Goal: Information Seeking & Learning: Learn about a topic

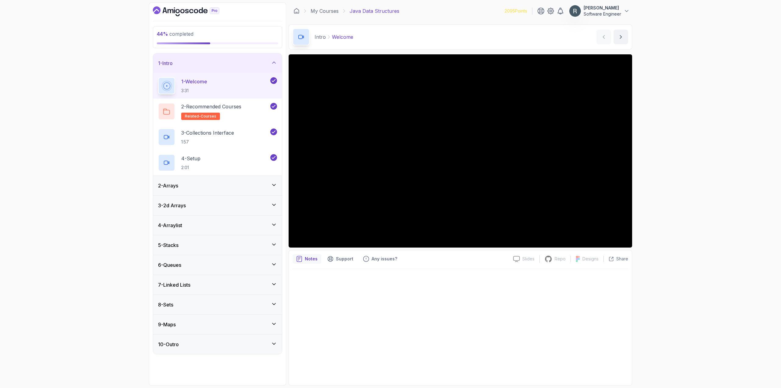
click at [216, 245] on div "5 - Stacks" at bounding box center [217, 244] width 119 height 7
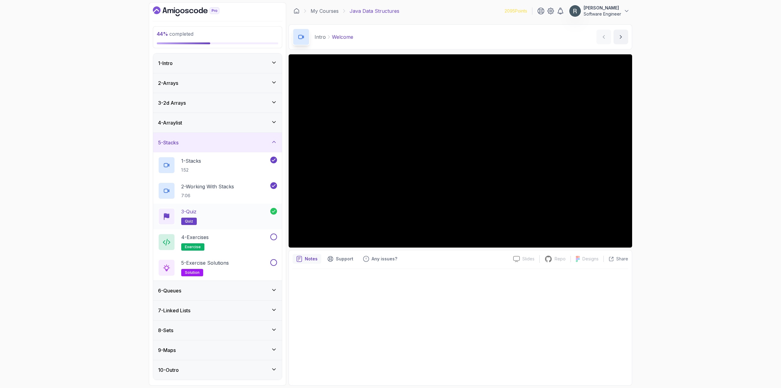
click at [246, 212] on div "3 - Quiz quiz" at bounding box center [214, 216] width 112 height 17
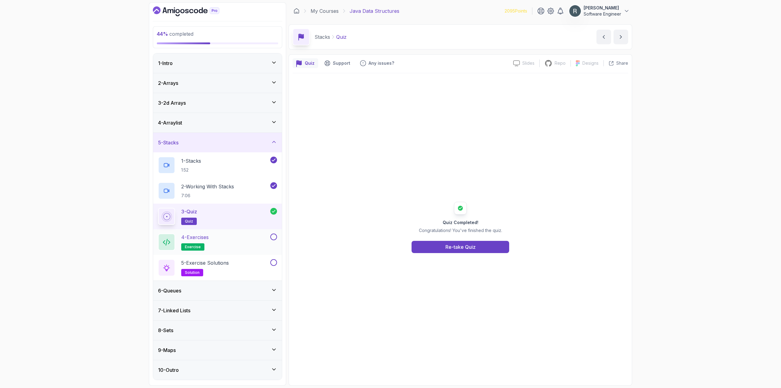
click at [254, 240] on div "4 - Exercises exercise" at bounding box center [213, 241] width 111 height 17
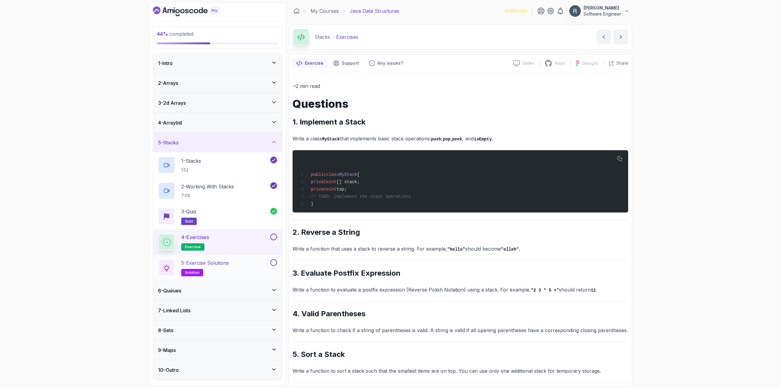
click at [263, 258] on div "5 - Exercise Solutions solution" at bounding box center [217, 268] width 129 height 26
click at [260, 269] on div "5 - Exercise Solutions solution" at bounding box center [213, 267] width 111 height 17
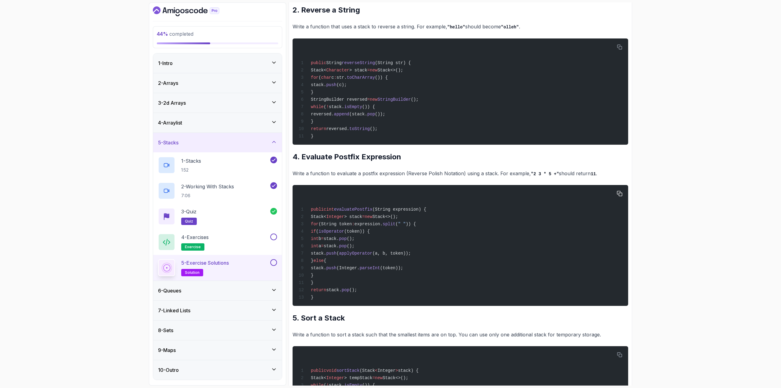
scroll to position [488, 0]
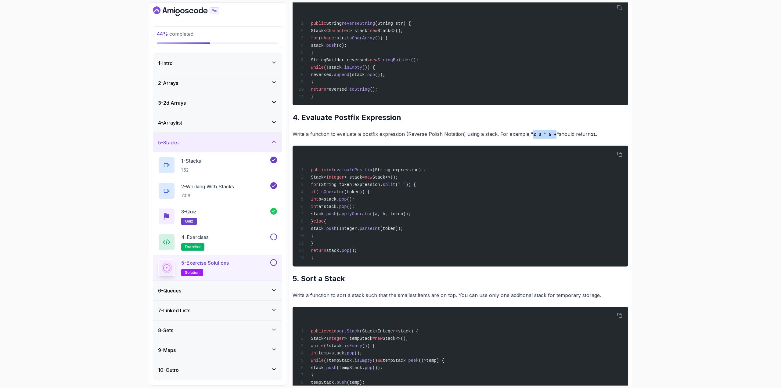
drag, startPoint x: 551, startPoint y: 149, endPoint x: 530, endPoint y: 149, distance: 21.4
click at [531, 137] on code ""2 3 * 5 +"" at bounding box center [545, 134] width 28 height 5
copy code "2 3 * 5 +"
click at [274, 238] on button at bounding box center [273, 236] width 7 height 7
click at [240, 241] on div "4 - Exercises exercise" at bounding box center [213, 241] width 111 height 17
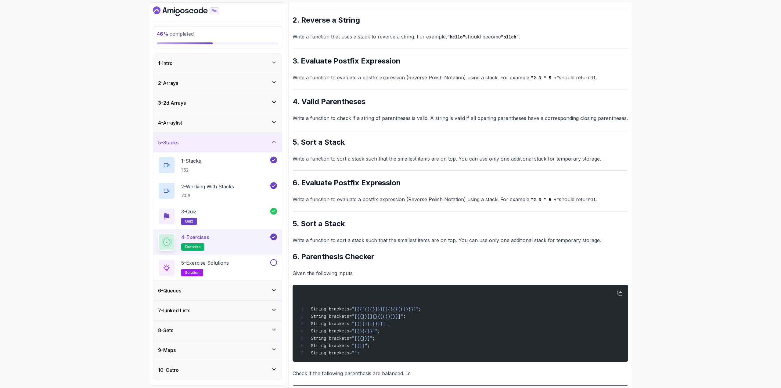
scroll to position [211, 0]
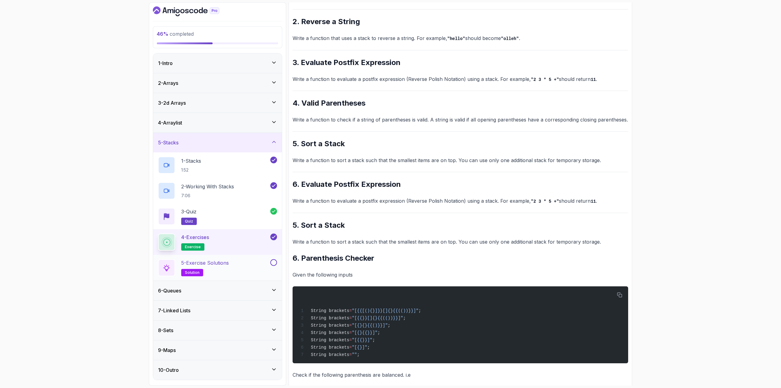
click at [246, 265] on div "5 - Exercise Solutions solution" at bounding box center [213, 267] width 111 height 17
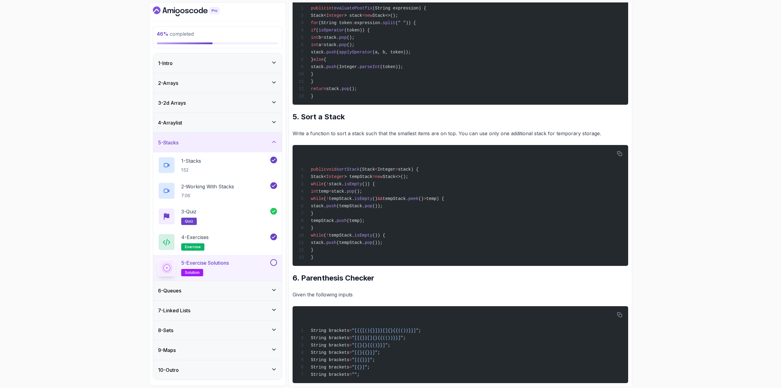
scroll to position [668, 0]
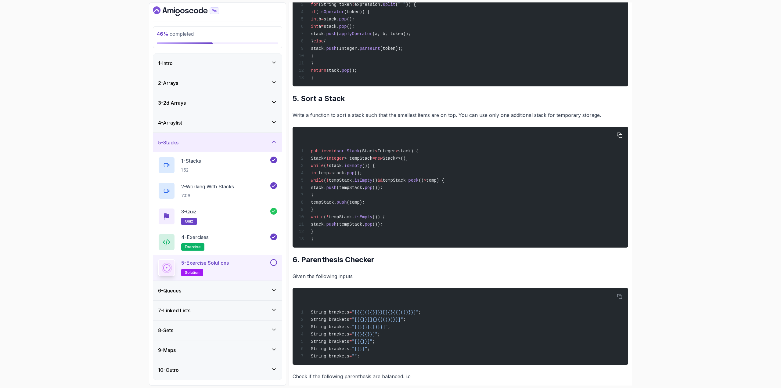
drag, startPoint x: 327, startPoint y: 253, endPoint x: 316, endPoint y: 177, distance: 76.4
click at [316, 177] on div "public void sortStack (Stack < Integer > stack) { Stack< Integer > tempStack = …" at bounding box center [461, 187] width 326 height 114
copy code "Stack< Integer > tempStack = new Stack<>(); while ( ! stack. isEmpty ()) { int …"
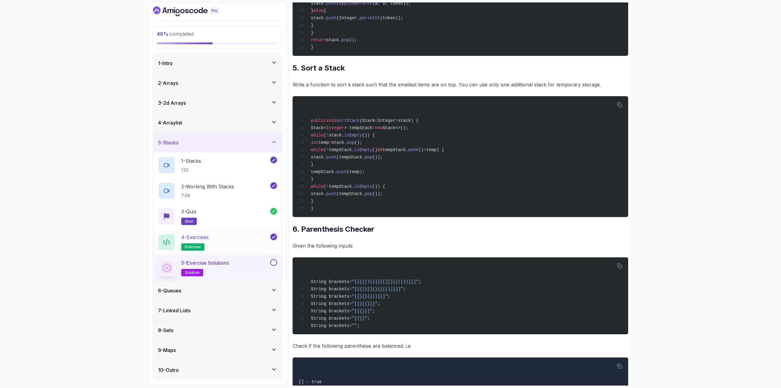
click at [251, 241] on div "4 - Exercises exercise" at bounding box center [213, 241] width 111 height 17
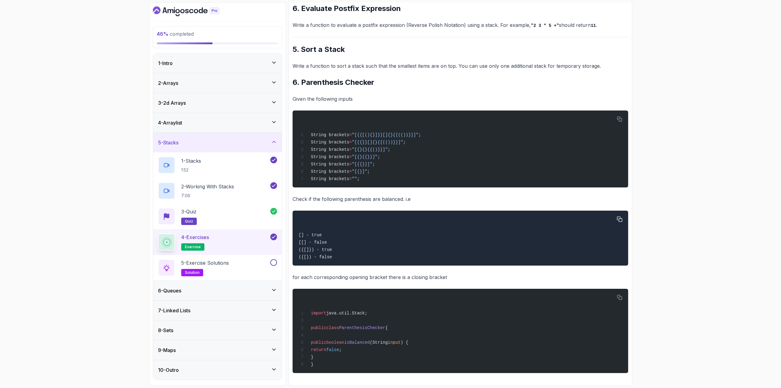
scroll to position [394, 0]
click at [536, 281] on div "~2 min read Questions 1. Implement a Stack Write a class MyStack that implement…" at bounding box center [461, 33] width 336 height 677
click at [267, 271] on div "5 - Exercise Solutions solution" at bounding box center [213, 267] width 111 height 17
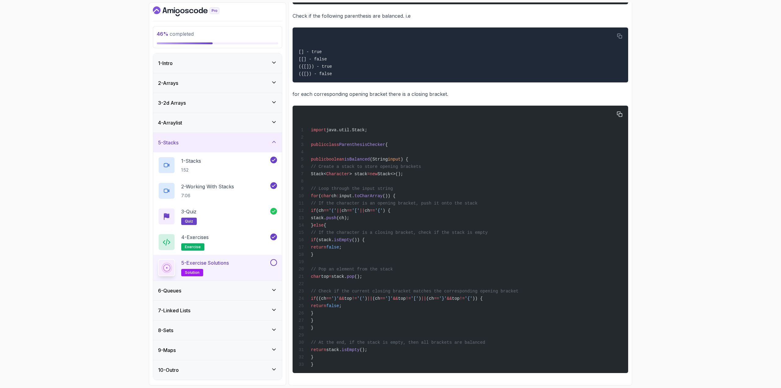
scroll to position [1065, 0]
drag, startPoint x: 319, startPoint y: 149, endPoint x: 392, endPoint y: 358, distance: 220.7
click at [392, 358] on div "import java.util.Stack; public class ParenthesisChecker { public boolean isBala…" at bounding box center [461, 239] width 326 height 260
copy code "public boolean isBalanced (String input ) { // Create a stack to store opening …"
click at [275, 264] on button at bounding box center [273, 262] width 7 height 7
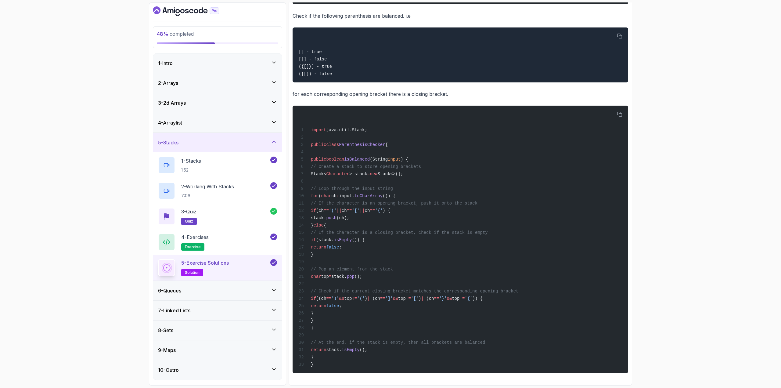
click at [251, 284] on div "6 - Queues" at bounding box center [217, 291] width 129 height 20
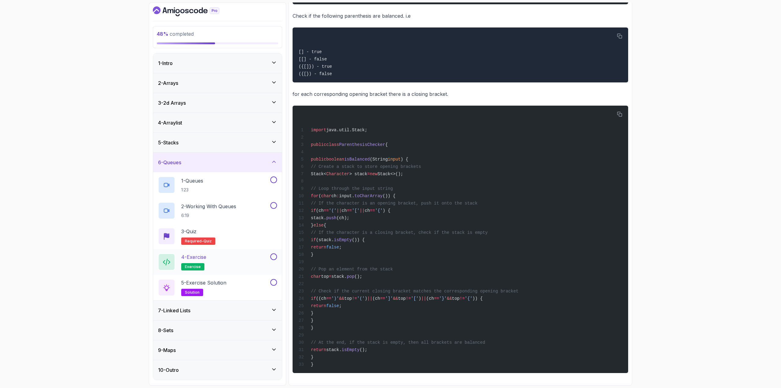
click at [229, 261] on div "4 - Exercise exercise" at bounding box center [213, 261] width 111 height 17
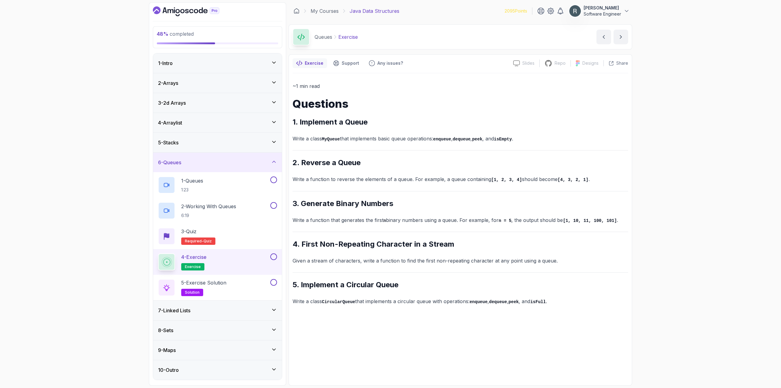
click at [220, 313] on div "7 - Linked Lists" at bounding box center [217, 310] width 119 height 7
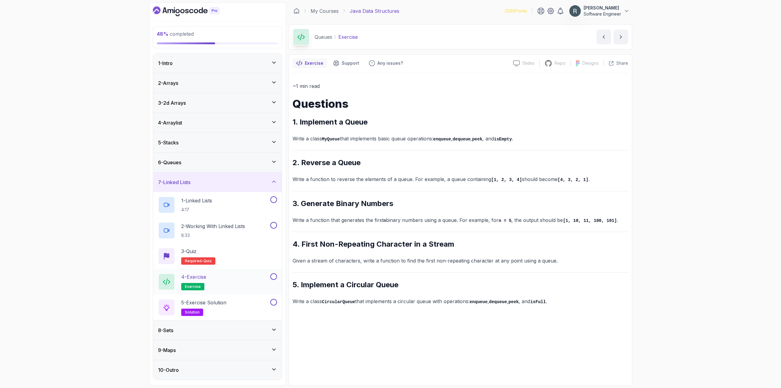
click at [225, 287] on div "4 - Exercise exercise" at bounding box center [213, 281] width 111 height 17
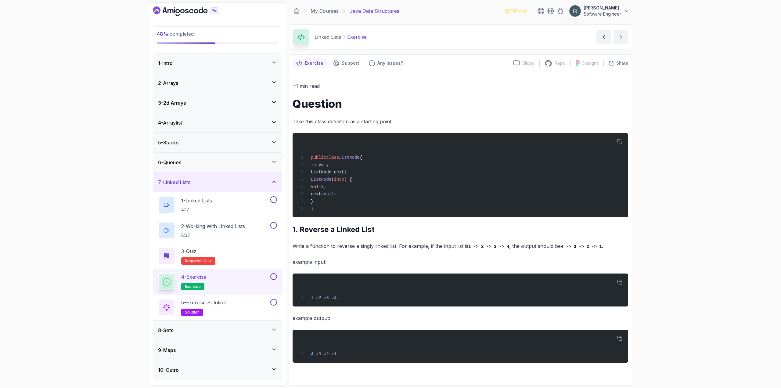
click at [226, 329] on div "8 - Sets" at bounding box center [217, 330] width 119 height 7
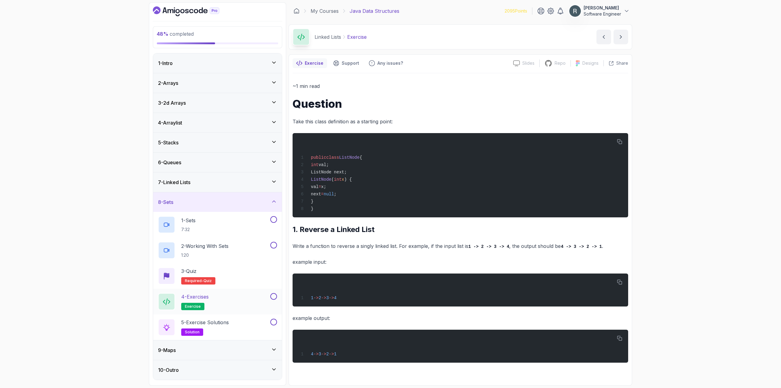
click at [251, 298] on div "4 - Exercises exercise" at bounding box center [213, 301] width 111 height 17
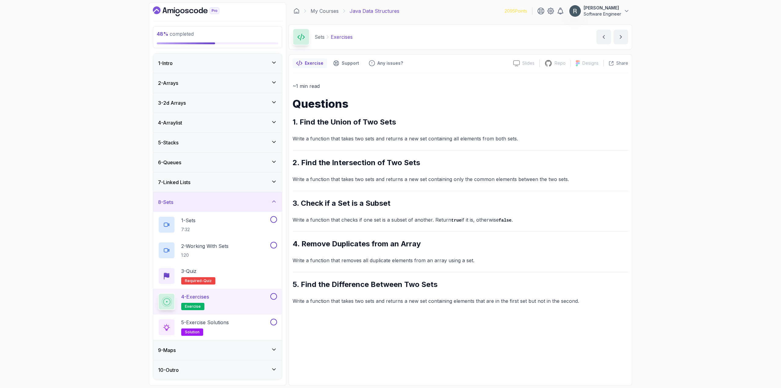
click at [214, 355] on div "9 - Maps" at bounding box center [217, 350] width 129 height 20
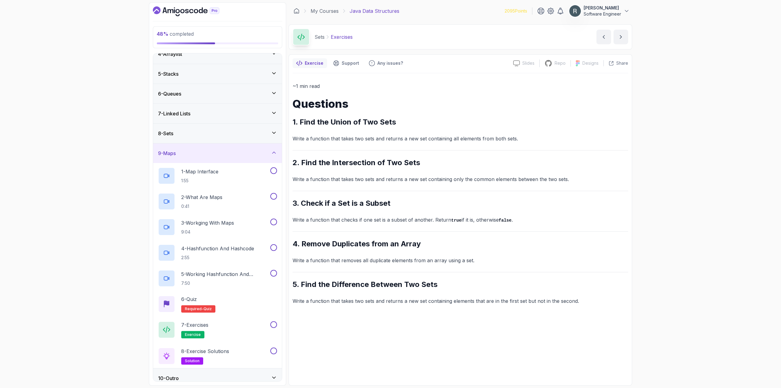
scroll to position [75, 0]
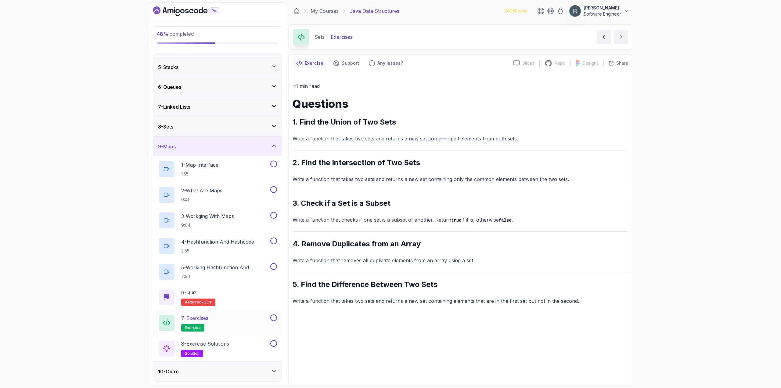
click at [238, 322] on div "7 - Exercises exercise" at bounding box center [213, 322] width 111 height 17
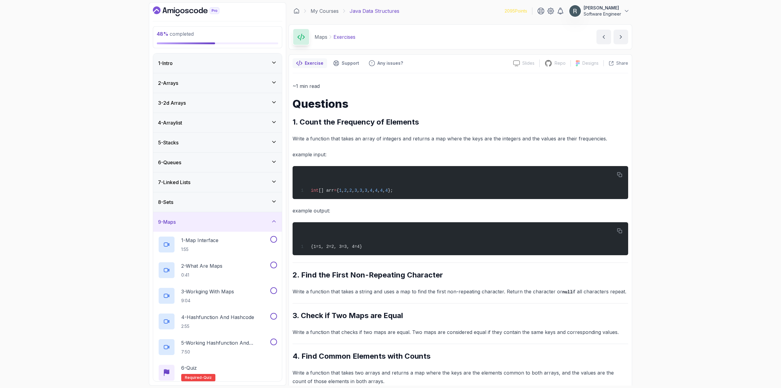
click at [220, 222] on div "9 - Maps" at bounding box center [217, 221] width 119 height 7
